Goal: Information Seeking & Learning: Learn about a topic

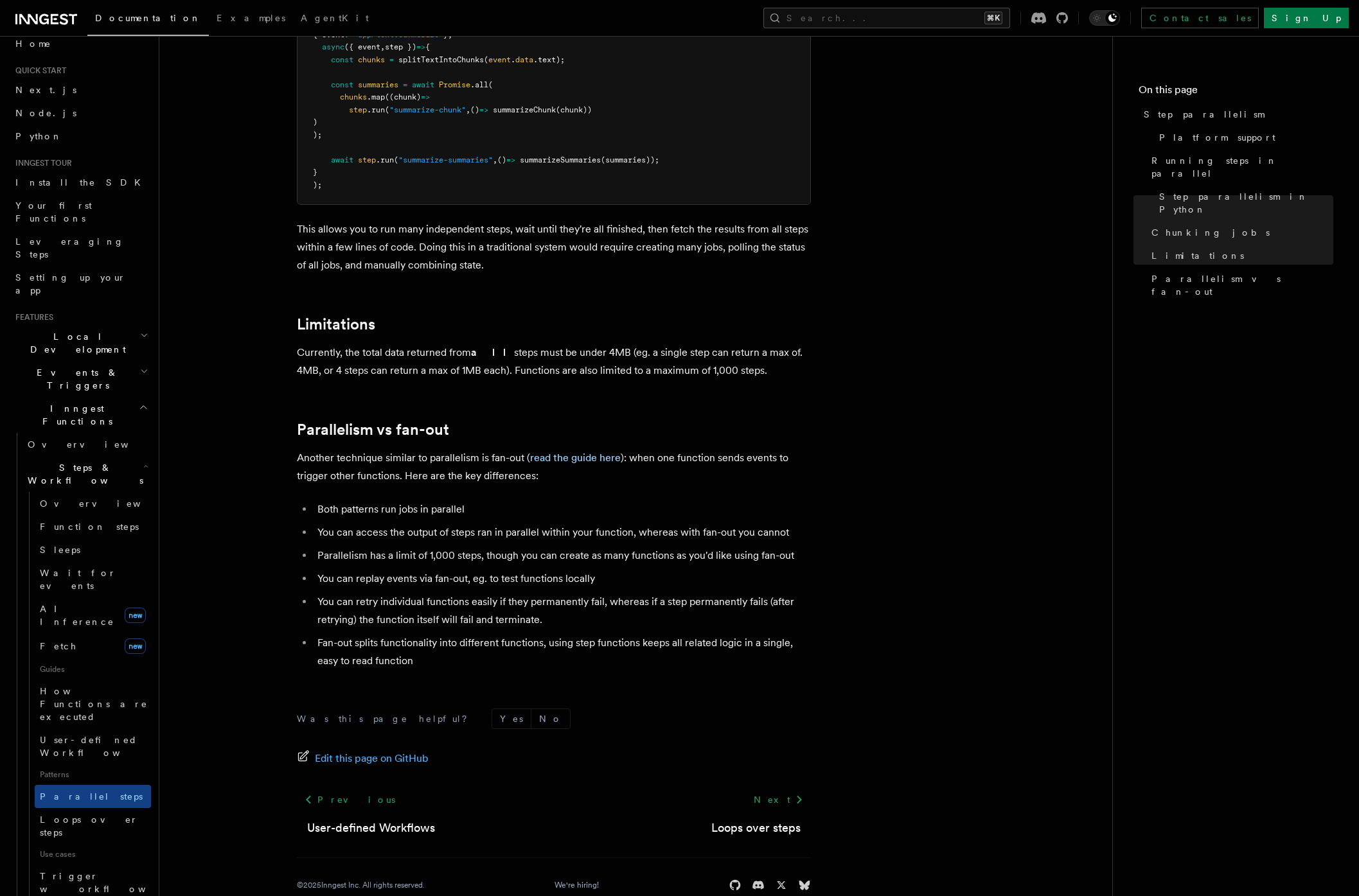
scroll to position [2007, 0]
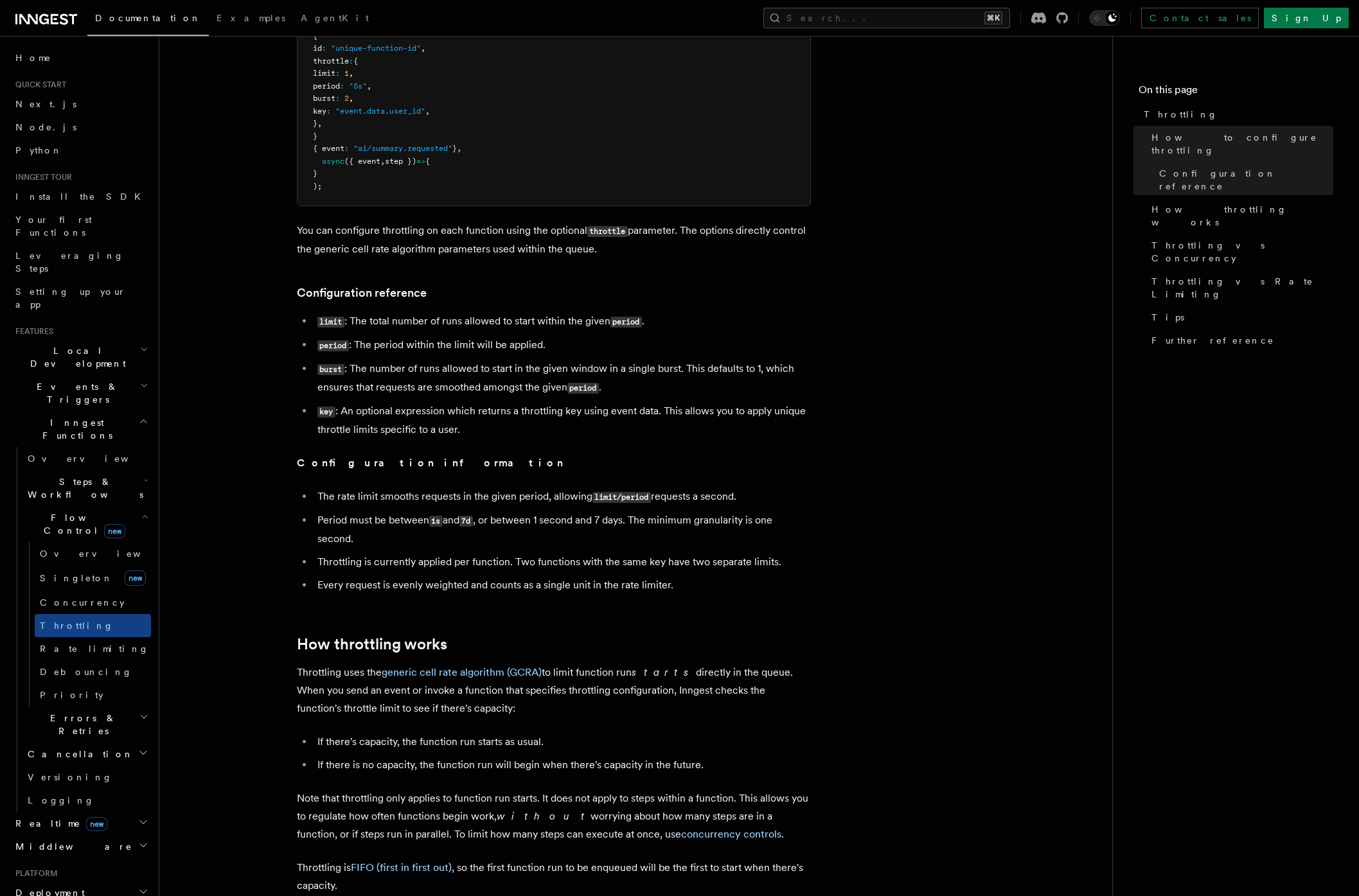
click at [143, 475] on icon "button" at bounding box center [145, 480] width 5 height 10
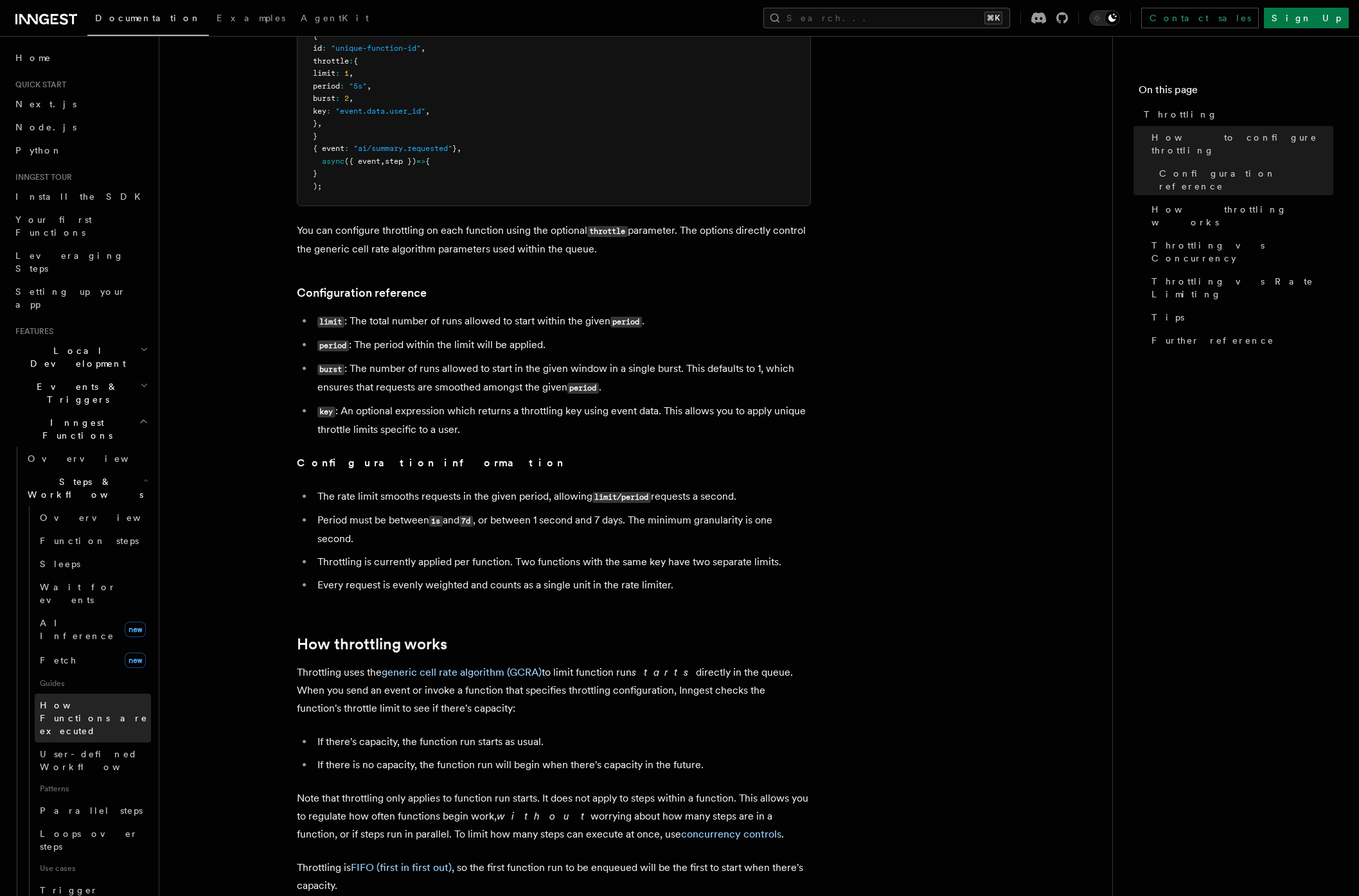
click at [108, 700] on span "How Functions are executed" at bounding box center [94, 718] width 108 height 36
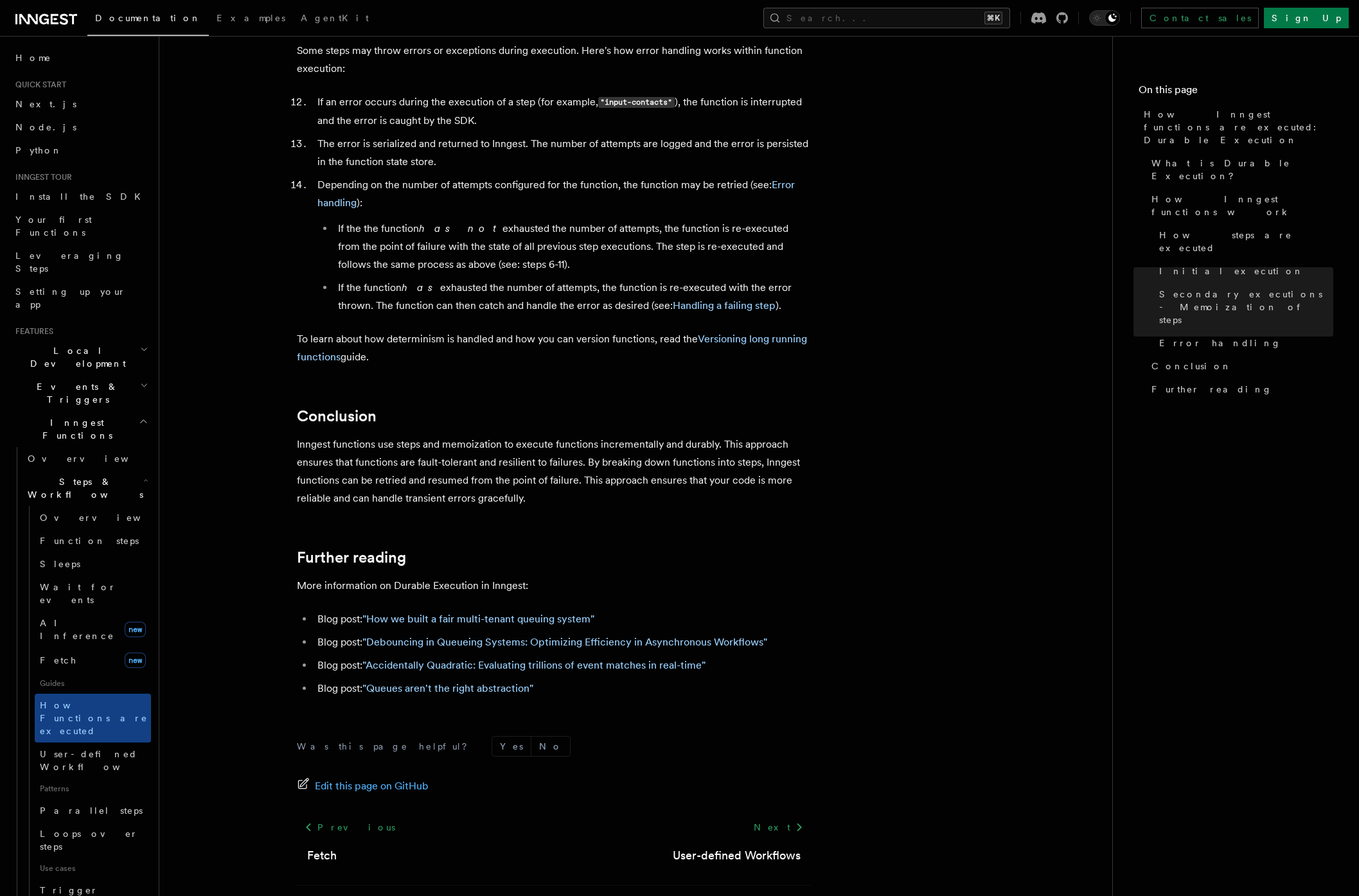
click at [140, 381] on icon "button" at bounding box center [144, 385] width 8 height 10
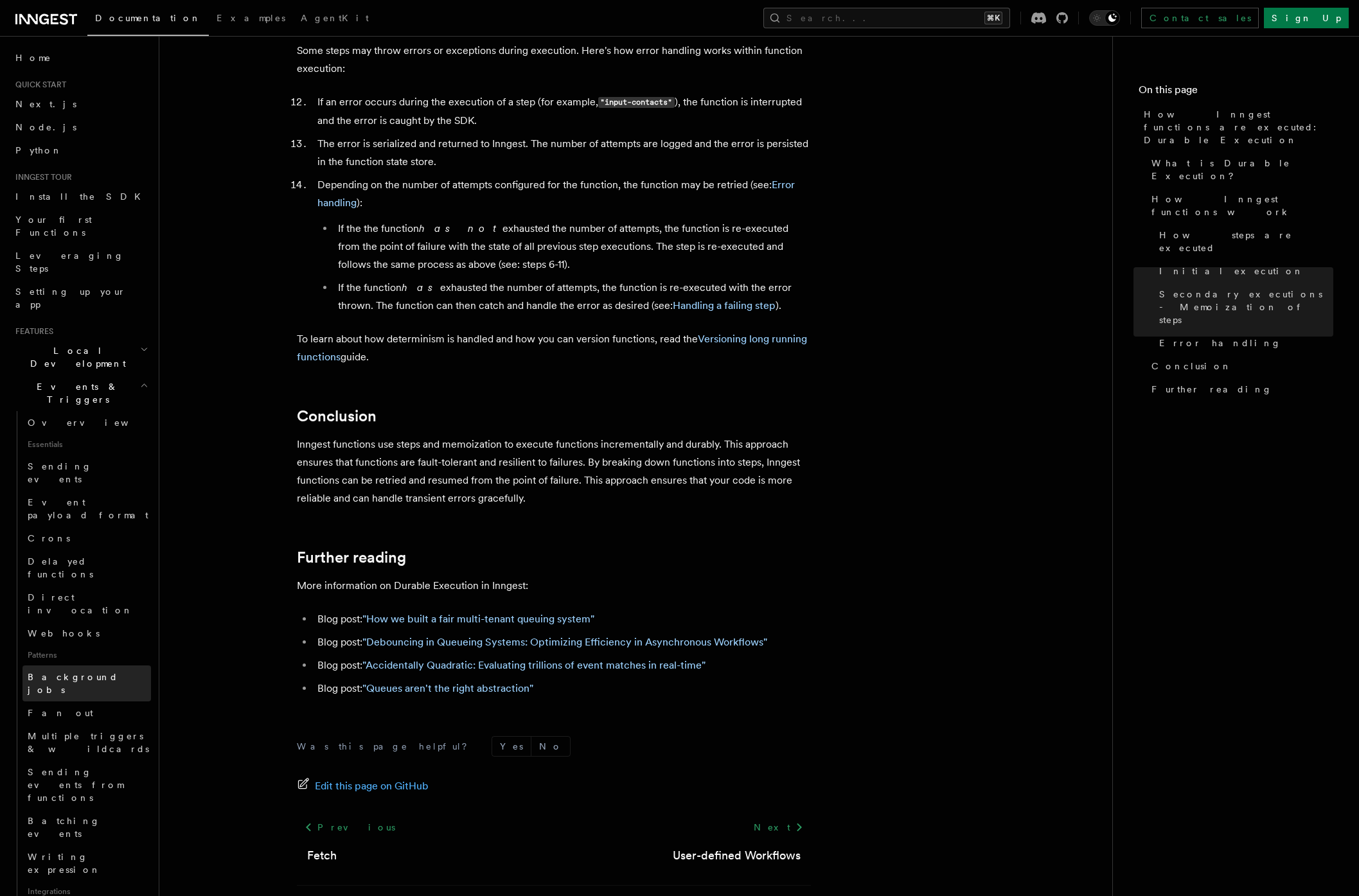
click at [85, 672] on span "Background jobs" at bounding box center [72, 683] width 91 height 23
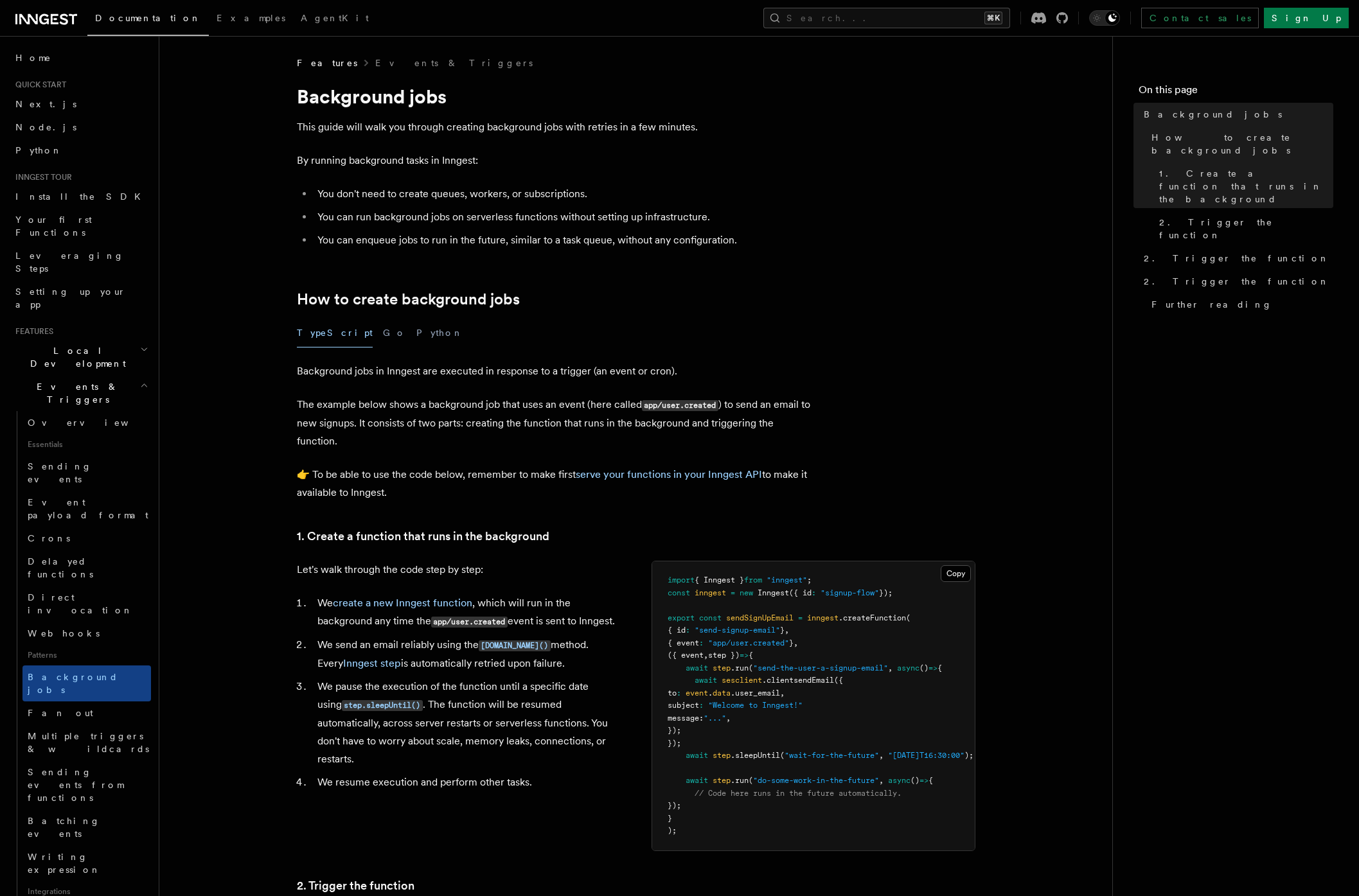
click at [140, 381] on icon "button" at bounding box center [144, 385] width 8 height 10
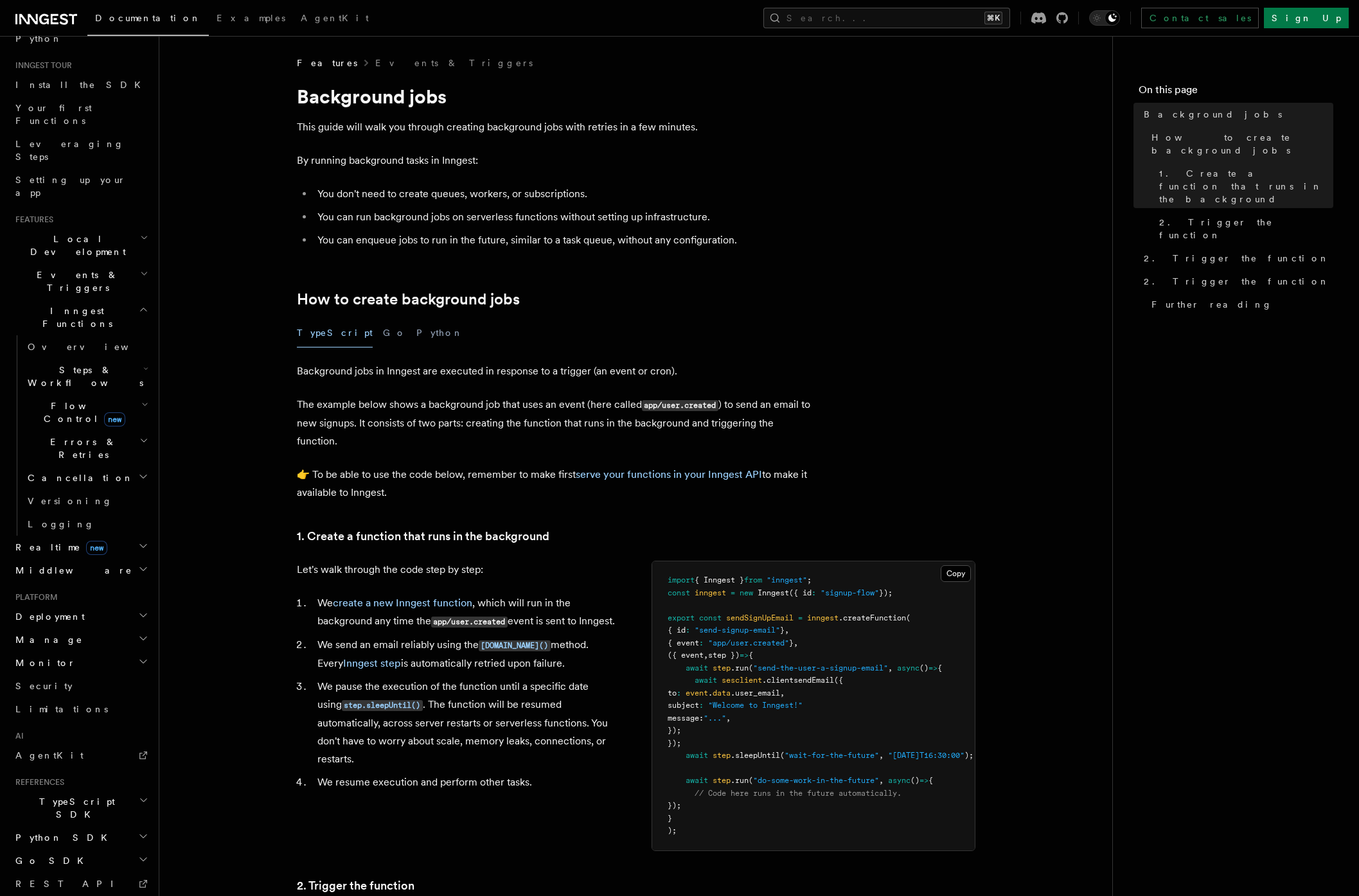
scroll to position [132, 0]
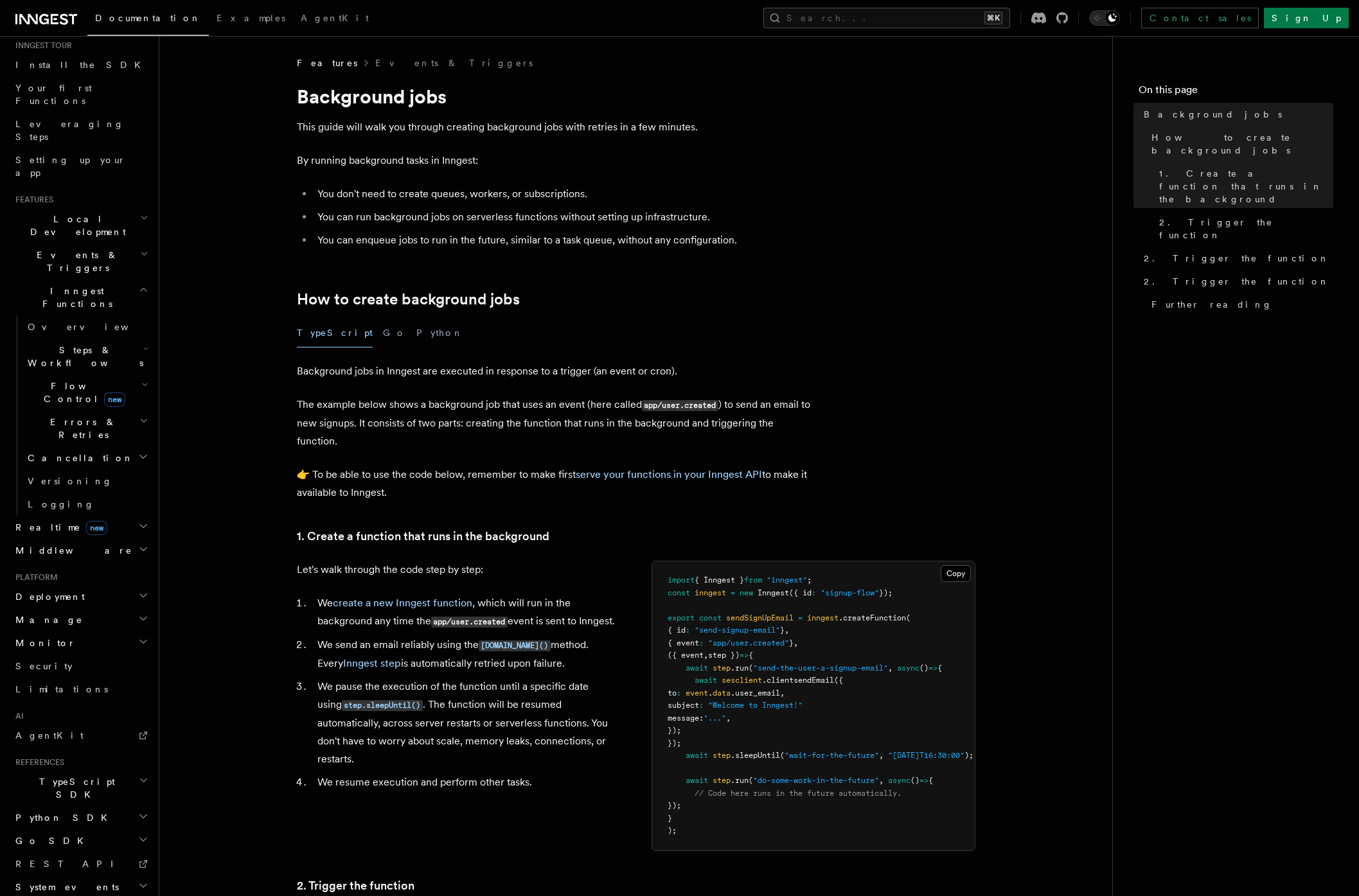
click at [194, 526] on article "Features Events & Triggers Background jobs This guide will walk you through cre…" at bounding box center [635, 902] width 912 height 1692
click at [178, 647] on div "Features Events & Triggers Background jobs This guide will walk you through cre…" at bounding box center [656, 874] width 994 height 1749
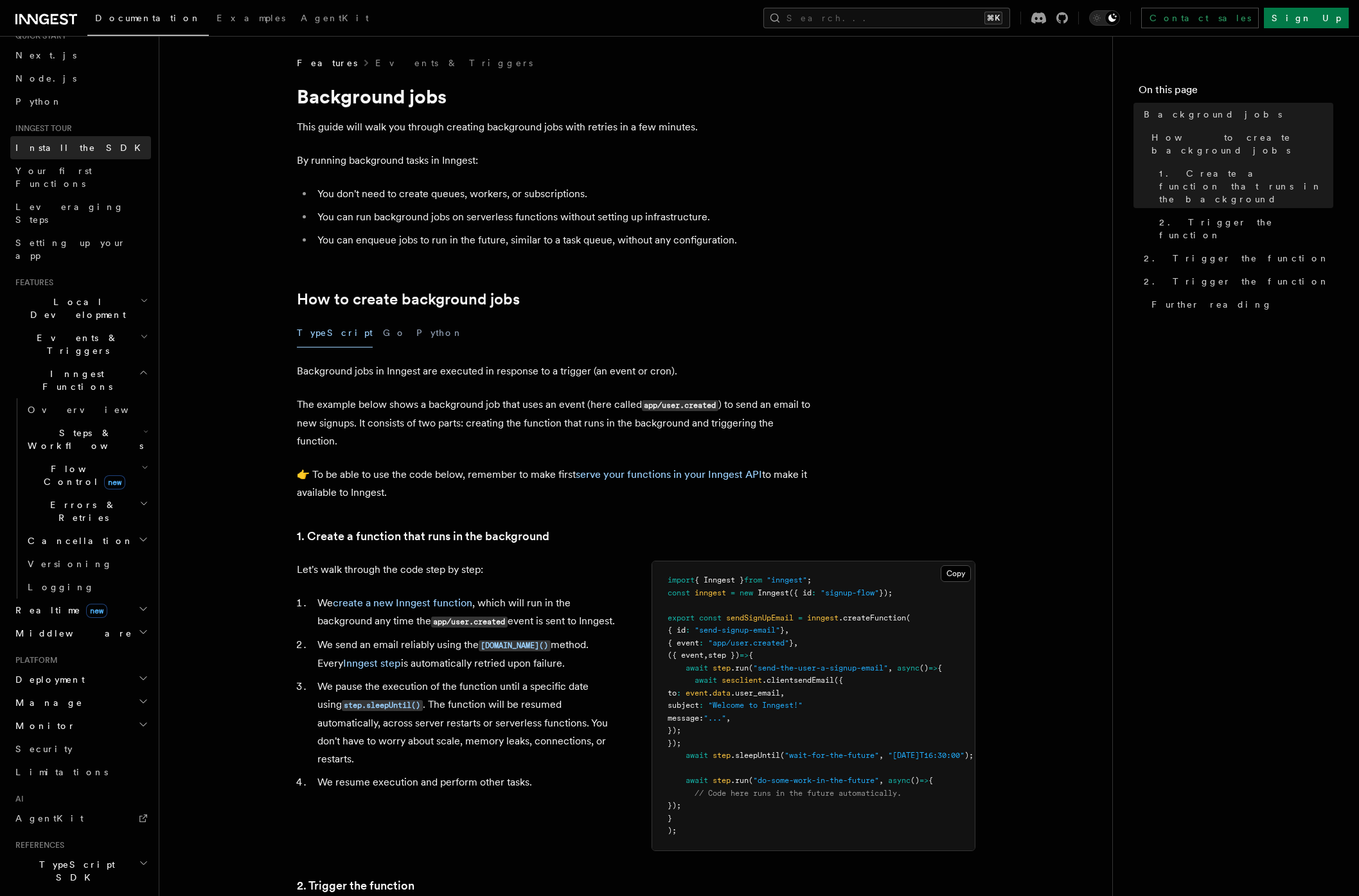
scroll to position [0, 0]
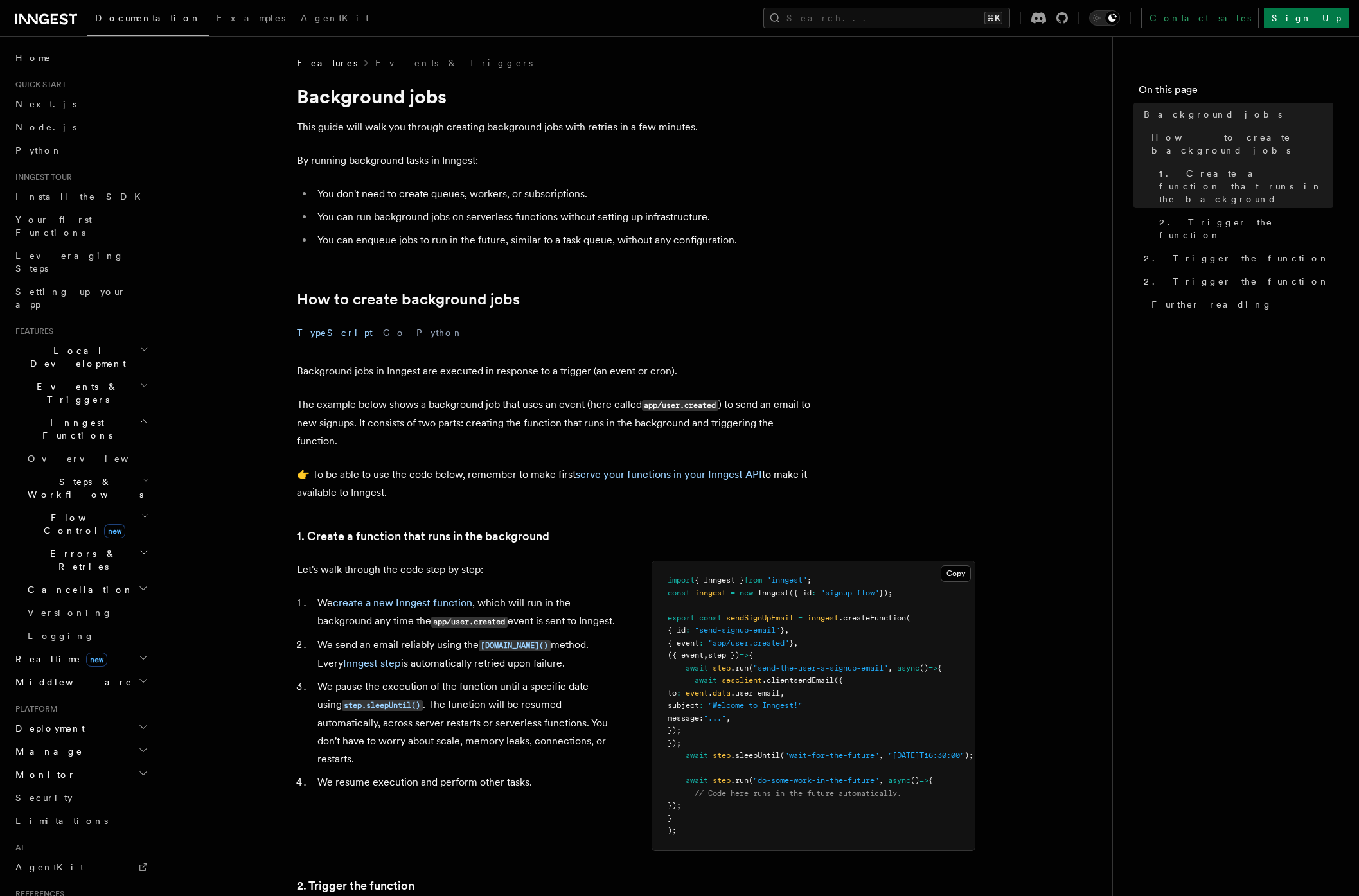
click at [138, 653] on icon "button" at bounding box center [143, 658] width 10 height 10
click at [91, 670] on link "Overview" at bounding box center [87, 682] width 129 height 23
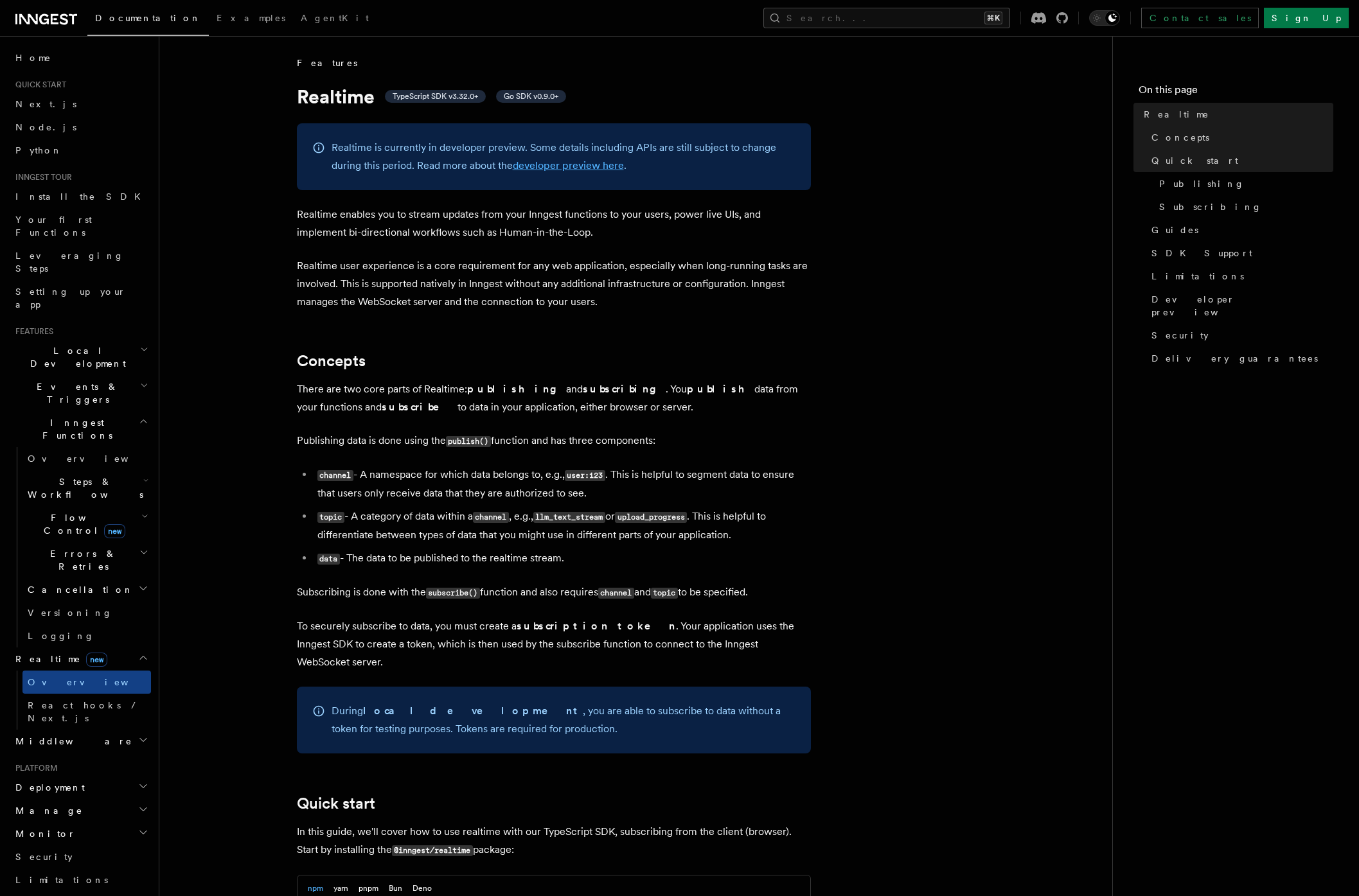
click at [561, 165] on link "developer preview here" at bounding box center [569, 165] width 111 height 12
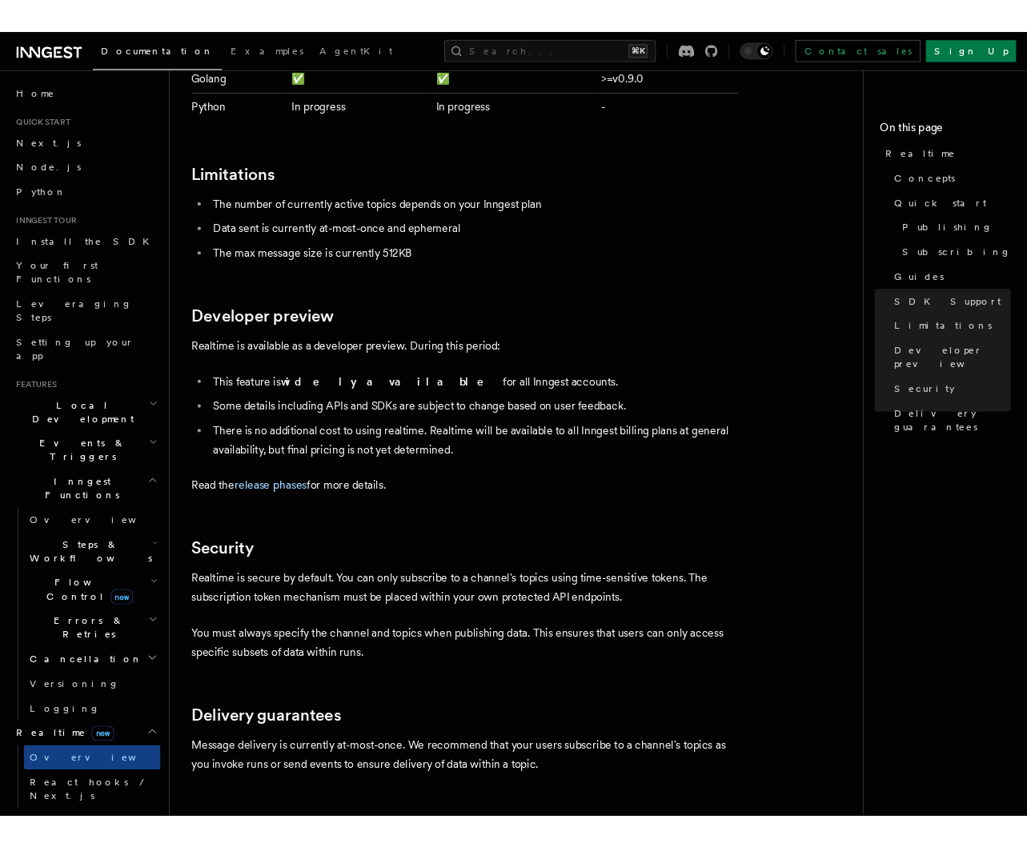
scroll to position [4122, 0]
